Goal: Task Accomplishment & Management: Use online tool/utility

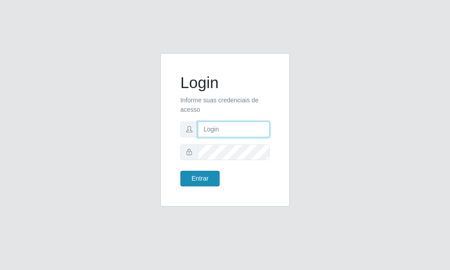
type input "[PERSON_NAME]"
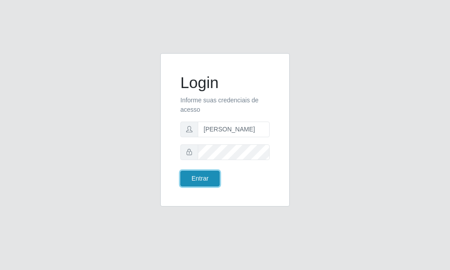
click at [200, 183] on button "Entrar" at bounding box center [199, 179] width 39 height 16
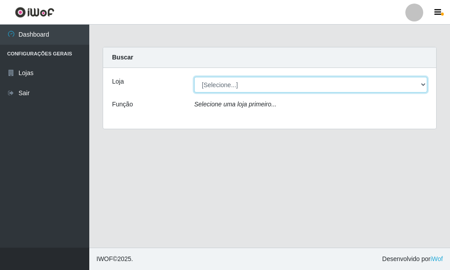
click at [424, 81] on select "[Selecione...] Bemais Supermercados - [GEOGRAPHIC_DATA]" at bounding box center [310, 85] width 233 height 16
select select "249"
click at [194, 77] on select "[Selecione...] Bemais Supermercados - [GEOGRAPHIC_DATA]" at bounding box center [310, 85] width 233 height 16
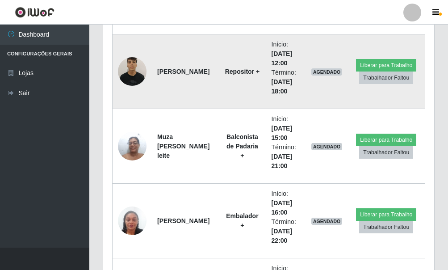
scroll to position [955, 0]
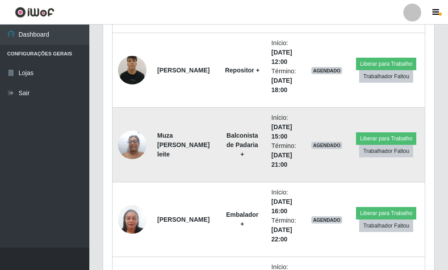
click at [137, 146] on img at bounding box center [132, 145] width 29 height 38
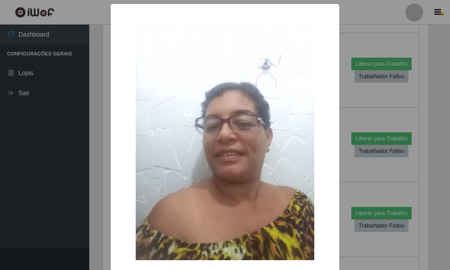
click at [351, 111] on div "× OK Cancel" at bounding box center [225, 135] width 450 height 270
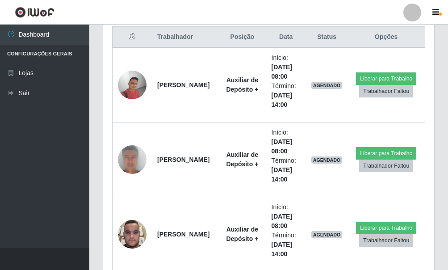
scroll to position [375, 0]
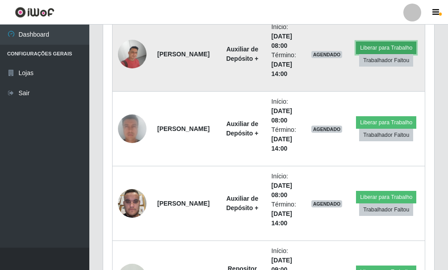
click at [363, 45] on button "Liberar para Trabalho" at bounding box center [386, 48] width 60 height 13
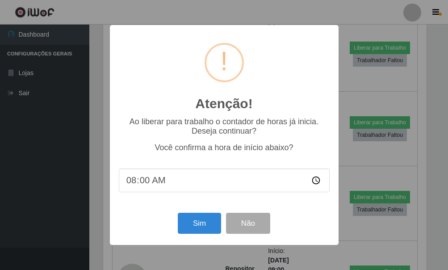
scroll to position [185, 326]
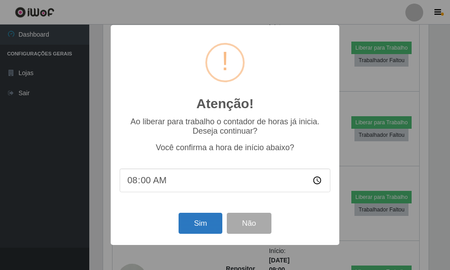
drag, startPoint x: 197, startPoint y: 209, endPoint x: 196, endPoint y: 216, distance: 6.7
click at [196, 216] on div "Atenção! × Ao liberar para trabalho o contador de horas já inicia. Deseja conti…" at bounding box center [225, 135] width 229 height 220
click at [195, 218] on button "Sim" at bounding box center [200, 223] width 43 height 21
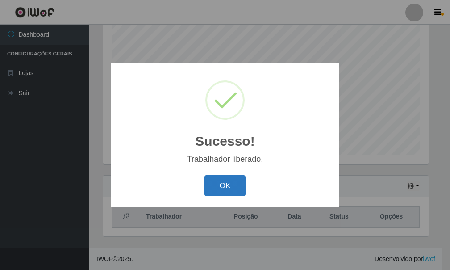
click at [224, 193] on button "OK" at bounding box center [226, 185] width 42 height 21
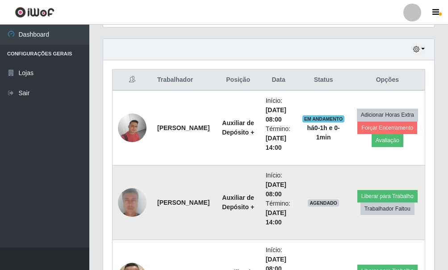
scroll to position [343, 0]
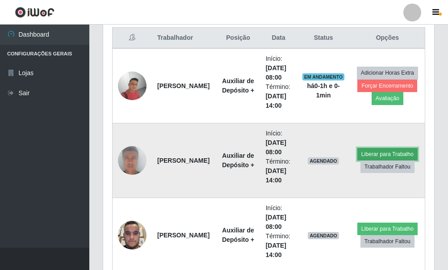
click at [366, 155] on button "Liberar para Trabalho" at bounding box center [387, 154] width 60 height 13
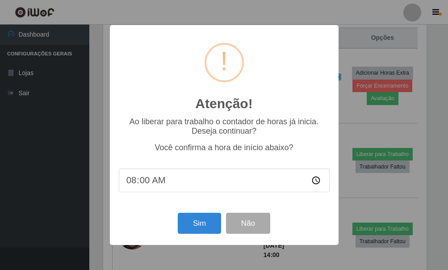
scroll to position [185, 326]
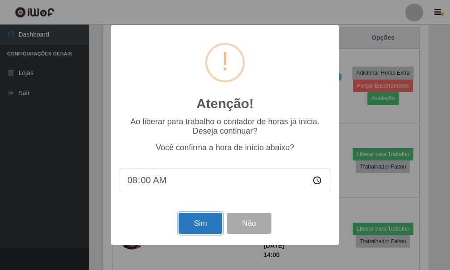
click at [205, 223] on button "Sim" at bounding box center [200, 223] width 43 height 21
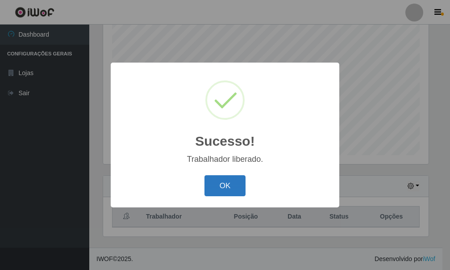
click at [229, 188] on button "OK" at bounding box center [226, 185] width 42 height 21
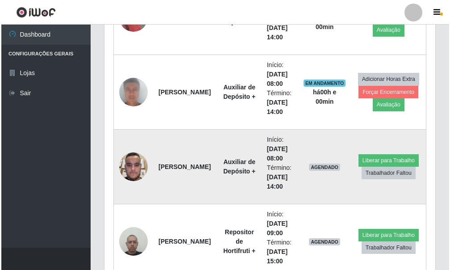
scroll to position [432, 0]
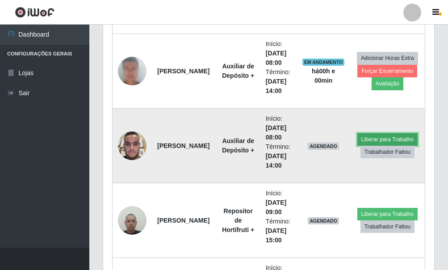
click at [382, 138] on button "Liberar para Trabalho" at bounding box center [387, 139] width 60 height 13
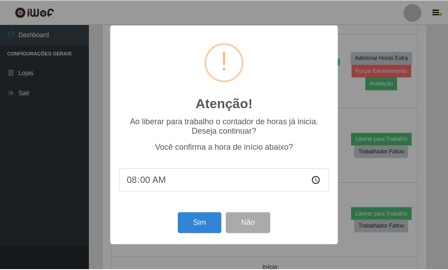
scroll to position [185, 326]
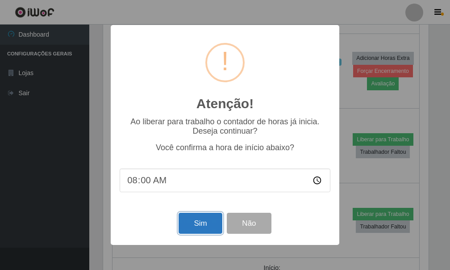
click at [197, 218] on button "Sim" at bounding box center [200, 223] width 43 height 21
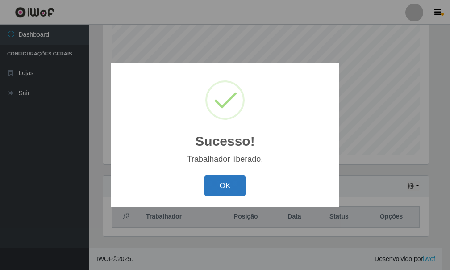
click at [227, 192] on button "OK" at bounding box center [226, 185] width 42 height 21
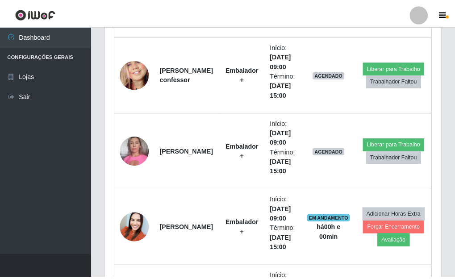
scroll to position [185, 338]
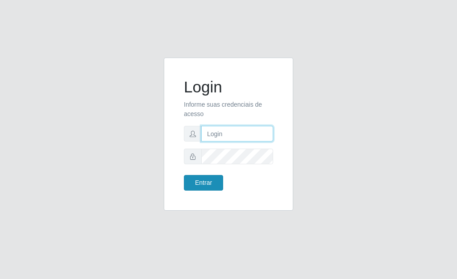
type input "[PERSON_NAME]"
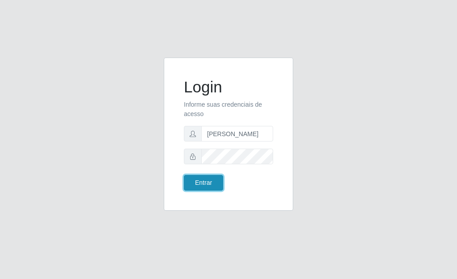
click at [215, 184] on button "Entrar" at bounding box center [203, 183] width 39 height 16
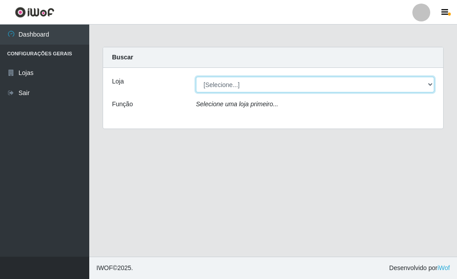
click at [431, 82] on select "[Selecione...] Bemais Supermercados - [GEOGRAPHIC_DATA]" at bounding box center [315, 85] width 239 height 16
select select "249"
click at [196, 77] on select "[Selecione...] Bemais Supermercados - [GEOGRAPHIC_DATA]" at bounding box center [315, 85] width 239 height 16
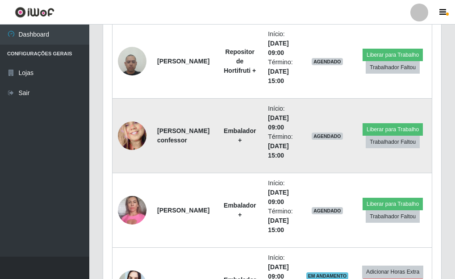
scroll to position [625, 0]
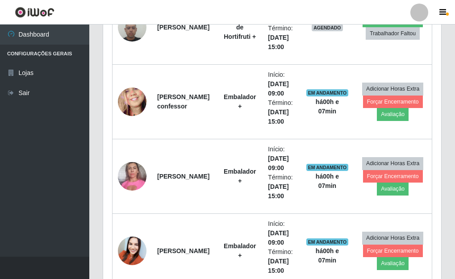
click at [65, 158] on ul "Dashboard Configurações Gerais Lojas Sair" at bounding box center [44, 141] width 89 height 232
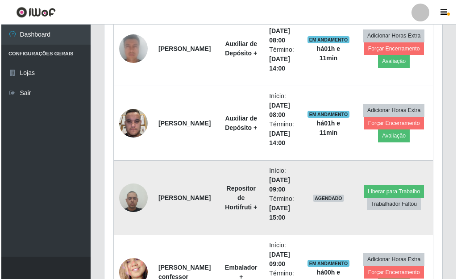
scroll to position [438, 0]
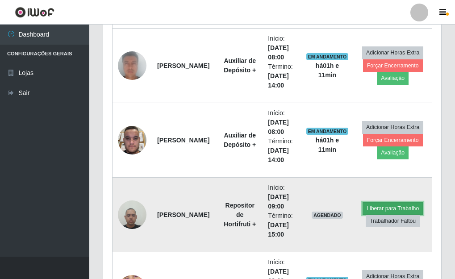
click at [386, 207] on button "Liberar para Trabalho" at bounding box center [393, 208] width 60 height 13
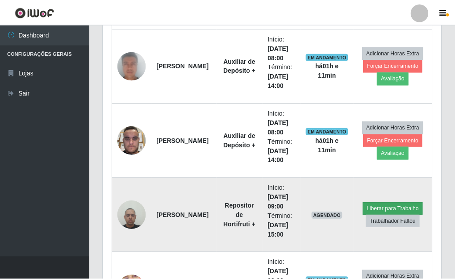
scroll to position [185, 333]
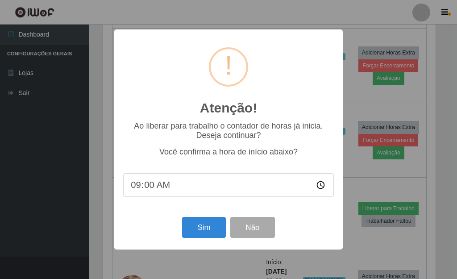
click at [148, 185] on input "09:00" at bounding box center [228, 185] width 211 height 24
type input "09:10"
click at [205, 227] on button "Sim" at bounding box center [203, 227] width 43 height 21
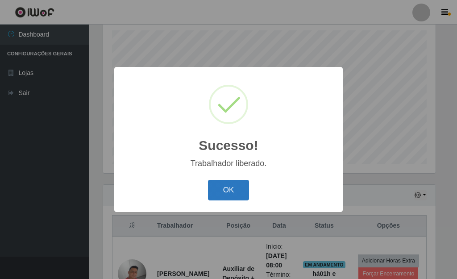
click at [223, 195] on button "OK" at bounding box center [229, 190] width 42 height 21
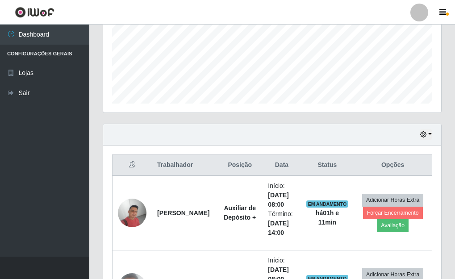
scroll to position [155, 0]
